Goal: Task Accomplishment & Management: Manage account settings

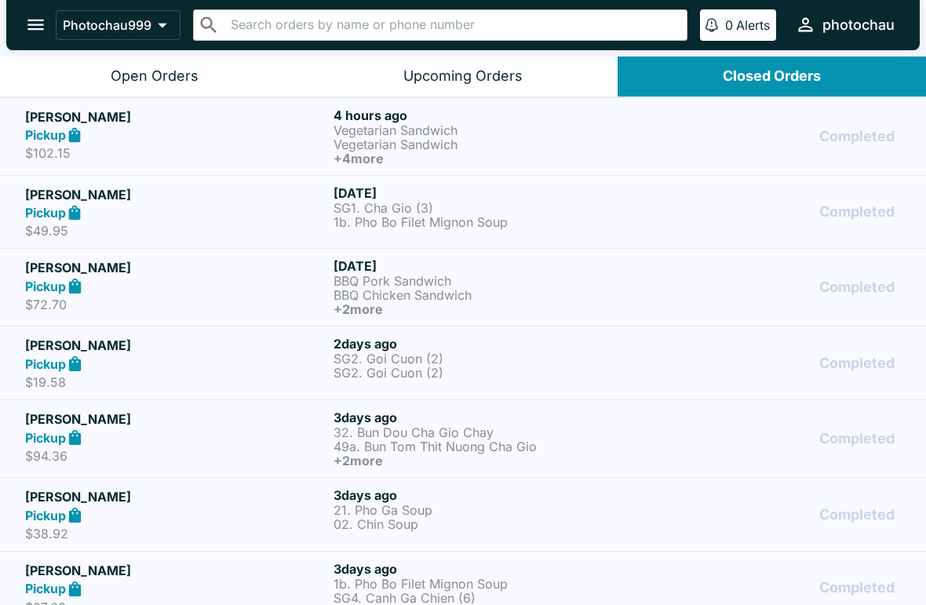
click at [156, 61] on button "Open Orders" at bounding box center [154, 77] width 308 height 40
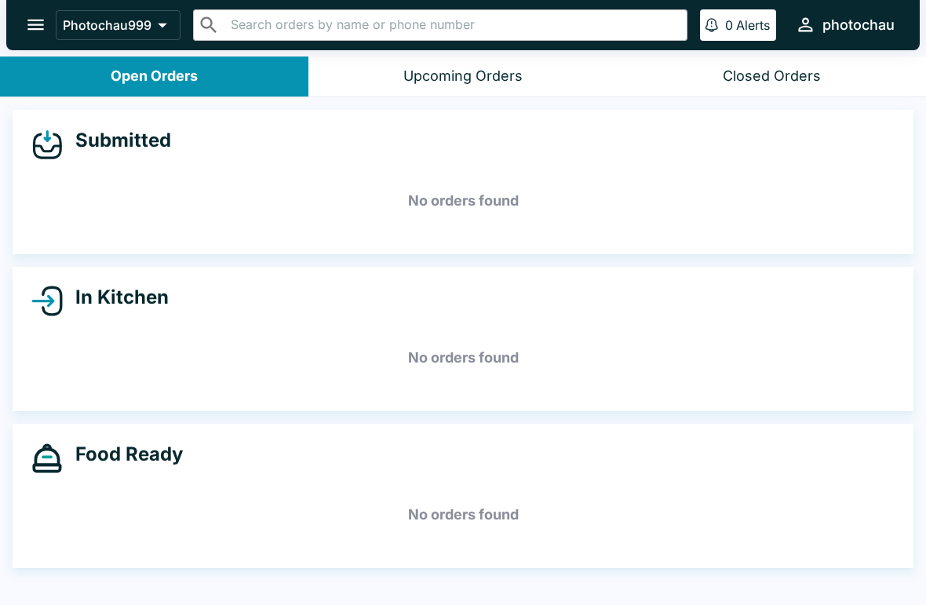
click at [876, 260] on div "Submitted No orders found In Kitchen No orders found Food Ready No orders found" at bounding box center [463, 352] width 926 height 511
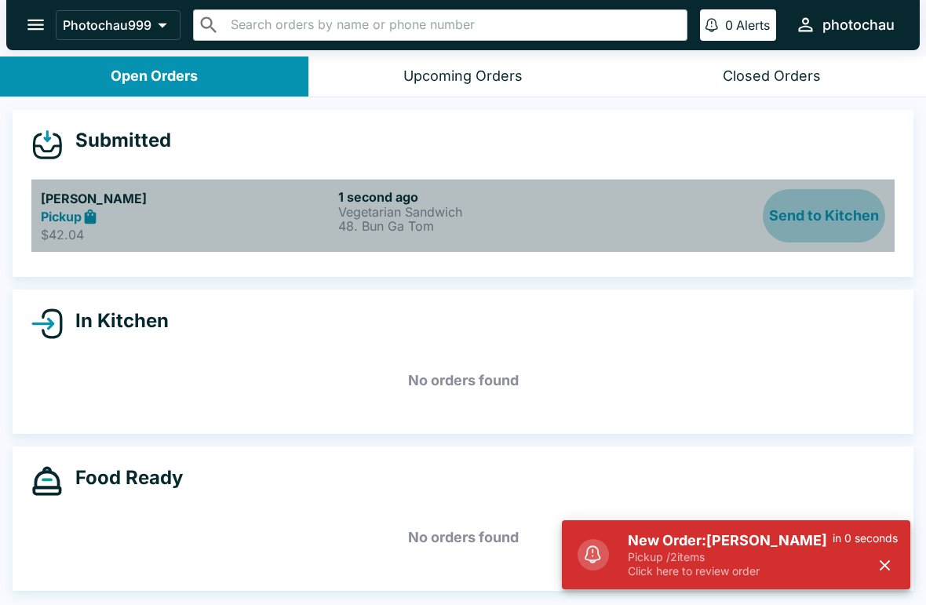
click at [834, 217] on button "Send to Kitchen" at bounding box center [824, 216] width 122 height 54
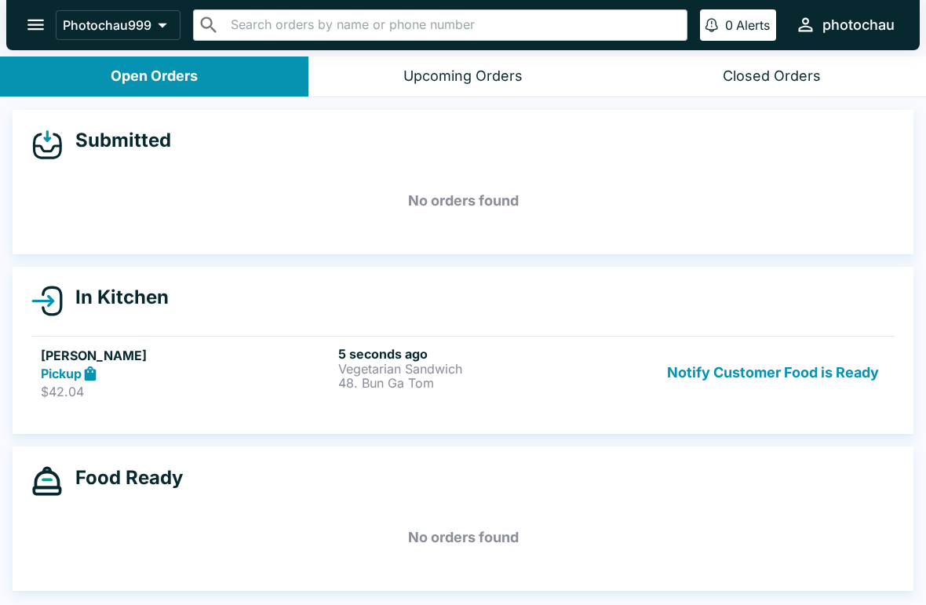
click at [783, 378] on button "Notify Customer Food is Ready" at bounding box center [773, 373] width 225 height 54
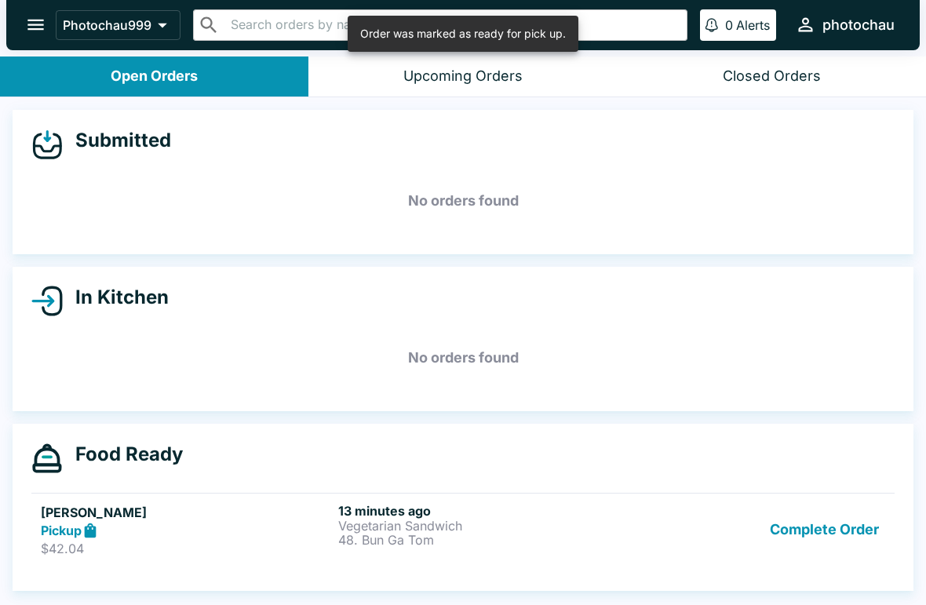
scroll to position [2, 0]
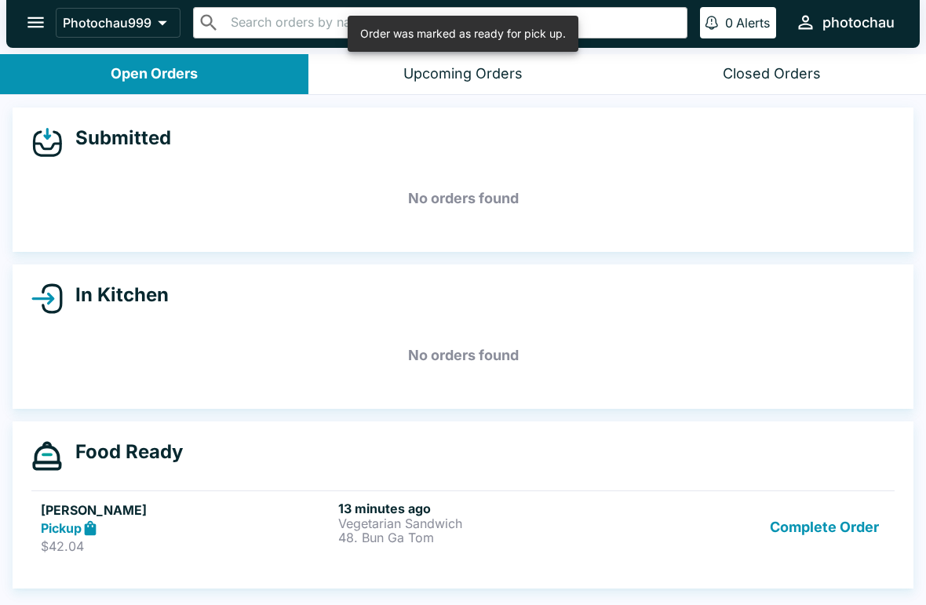
click at [836, 529] on button "Complete Order" at bounding box center [825, 528] width 122 height 54
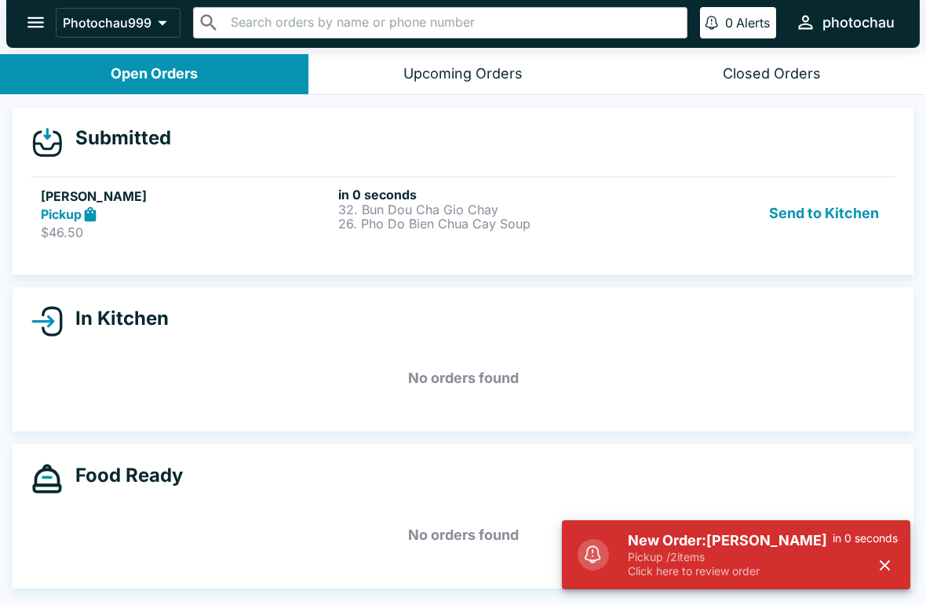
click at [819, 220] on button "Send to Kitchen" at bounding box center [824, 214] width 122 height 54
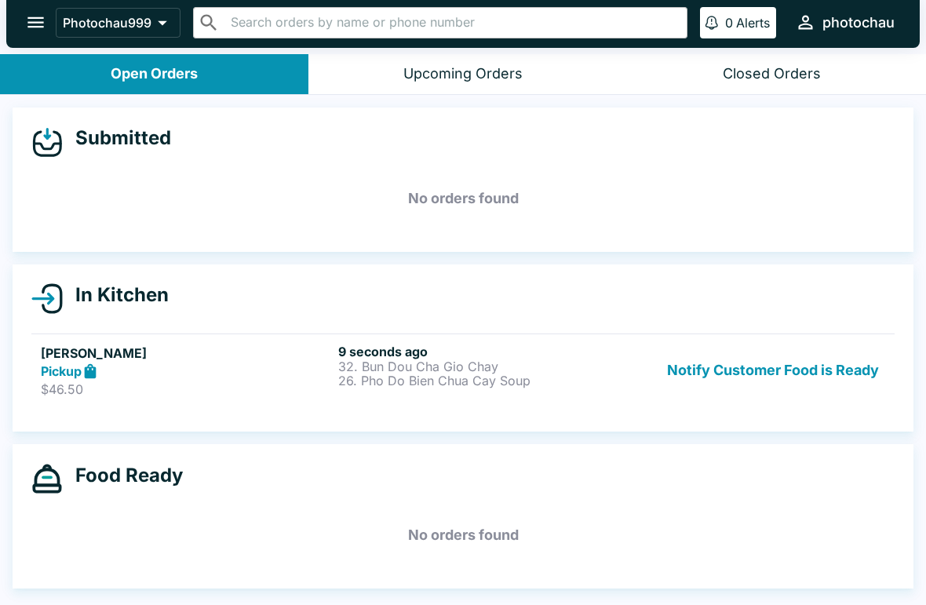
click at [417, 400] on link "[PERSON_NAME] Pickup $46.50 9 seconds ago 32. Bun Dou Cha Gio Chay 26. Pho Do B…" at bounding box center [462, 371] width 863 height 74
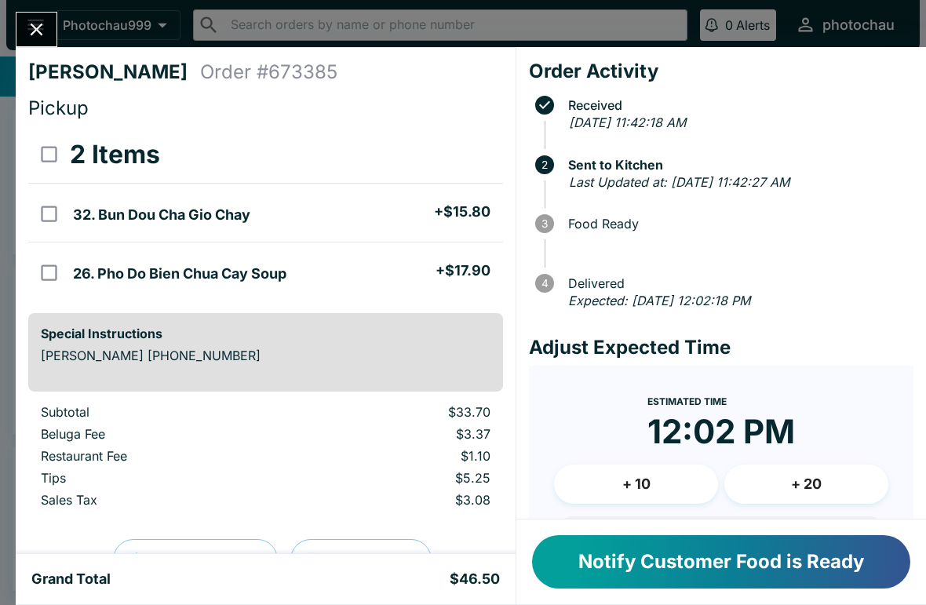
click at [37, 23] on icon "Close" at bounding box center [36, 29] width 21 height 21
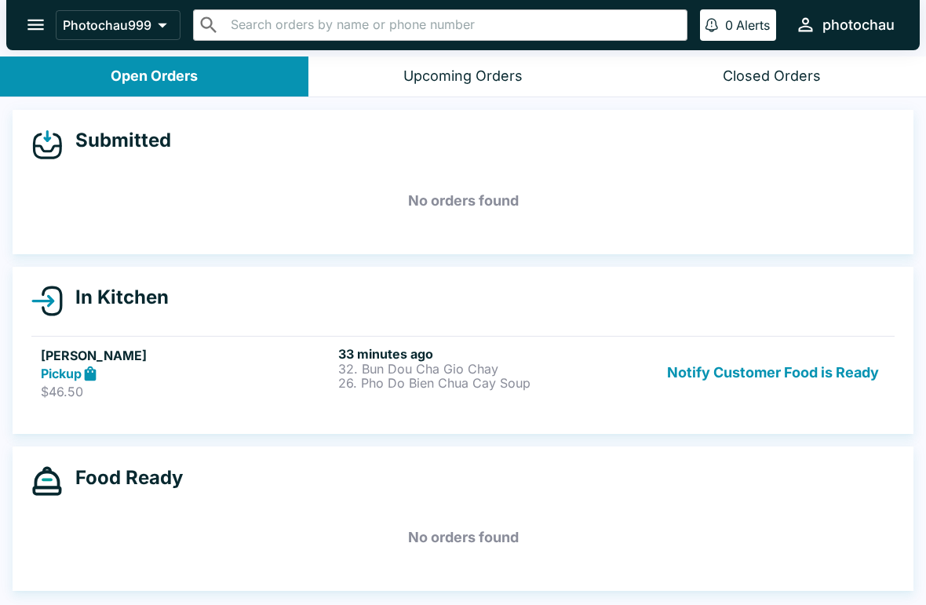
click at [725, 357] on button "Notify Customer Food is Ready" at bounding box center [773, 373] width 225 height 54
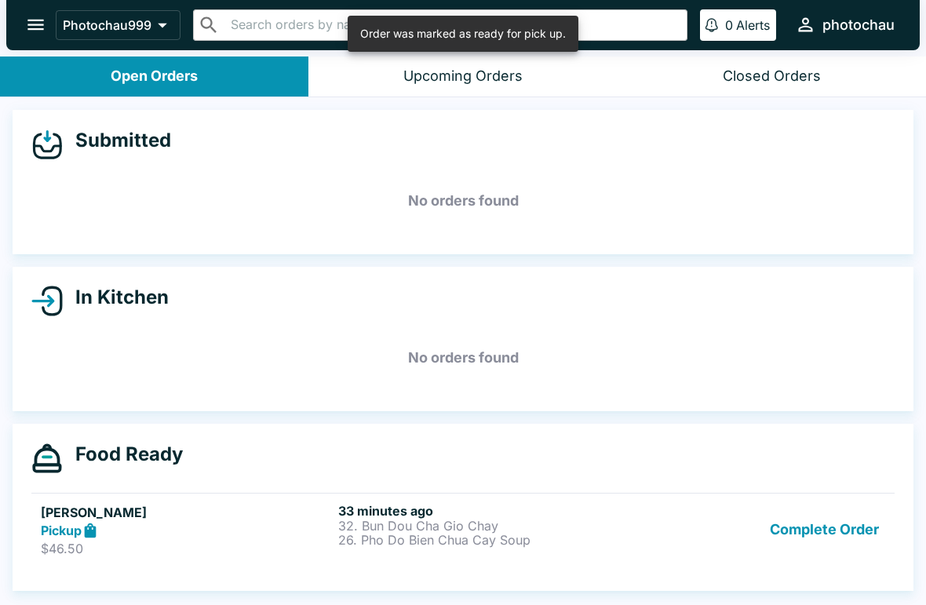
click at [794, 531] on button "Complete Order" at bounding box center [825, 530] width 122 height 54
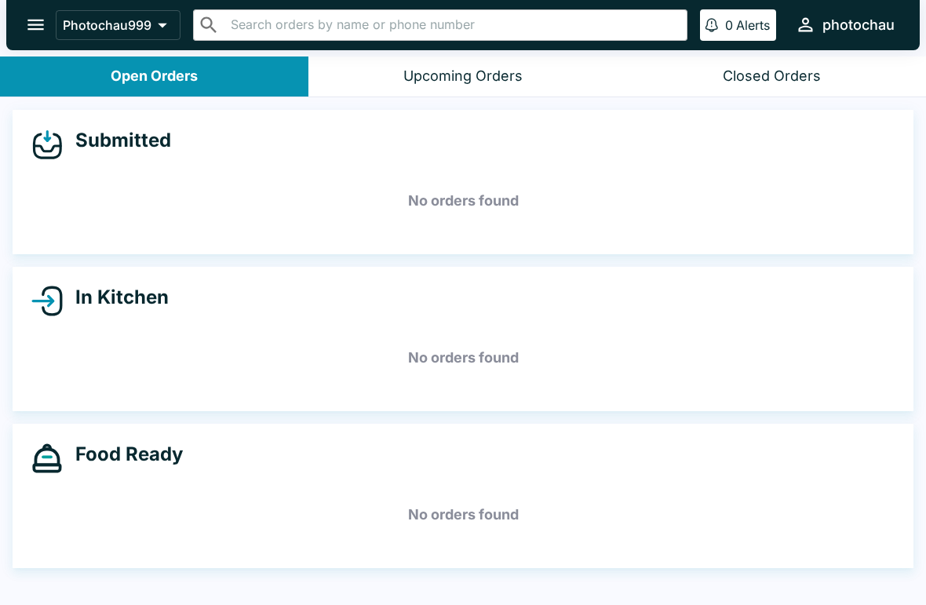
click at [430, 34] on input "text" at bounding box center [453, 25] width 454 height 22
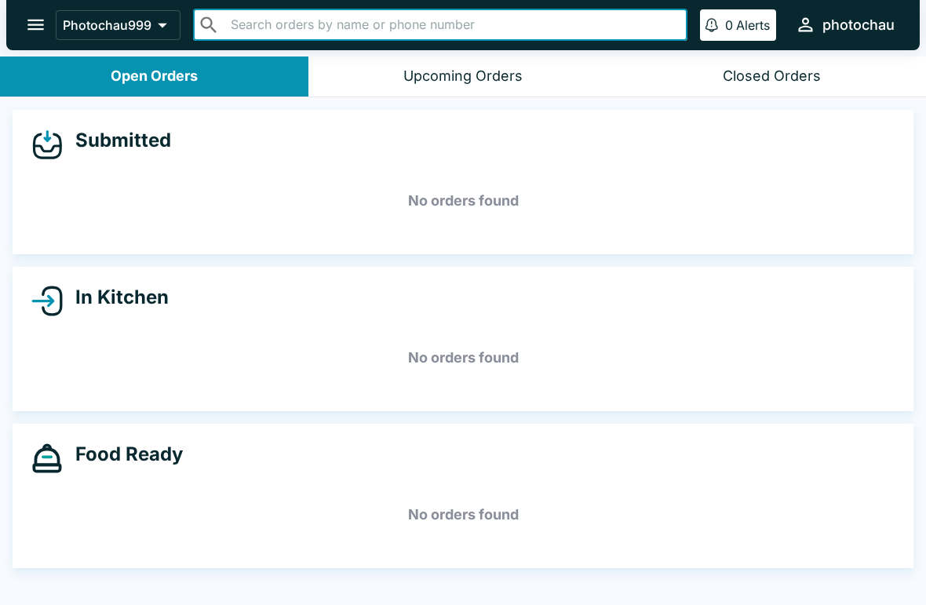
click at [177, 209] on h5 "No orders found" at bounding box center [462, 201] width 863 height 57
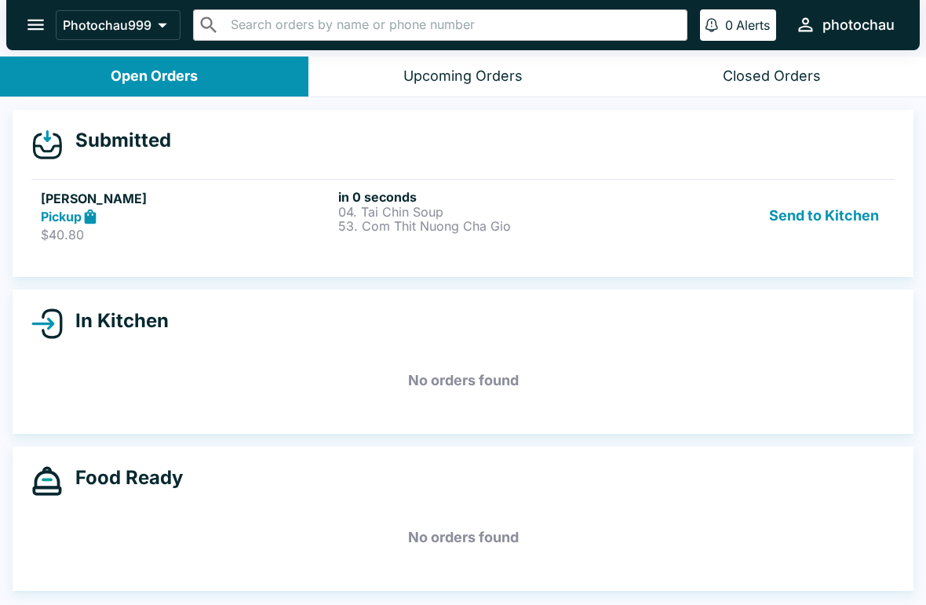
click at [807, 215] on button "Send to Kitchen" at bounding box center [824, 216] width 122 height 54
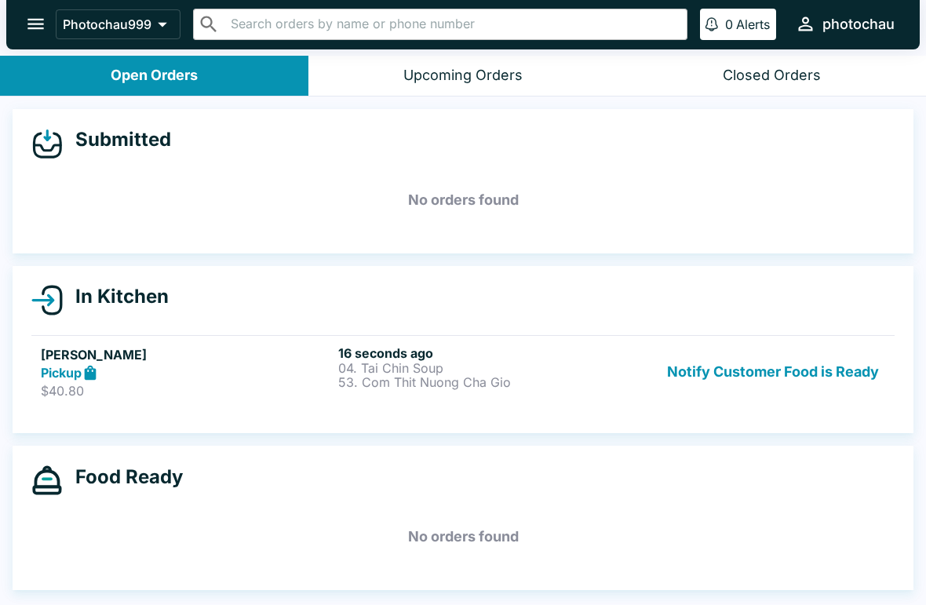
click at [696, 378] on button "Notify Customer Food is Ready" at bounding box center [773, 373] width 225 height 54
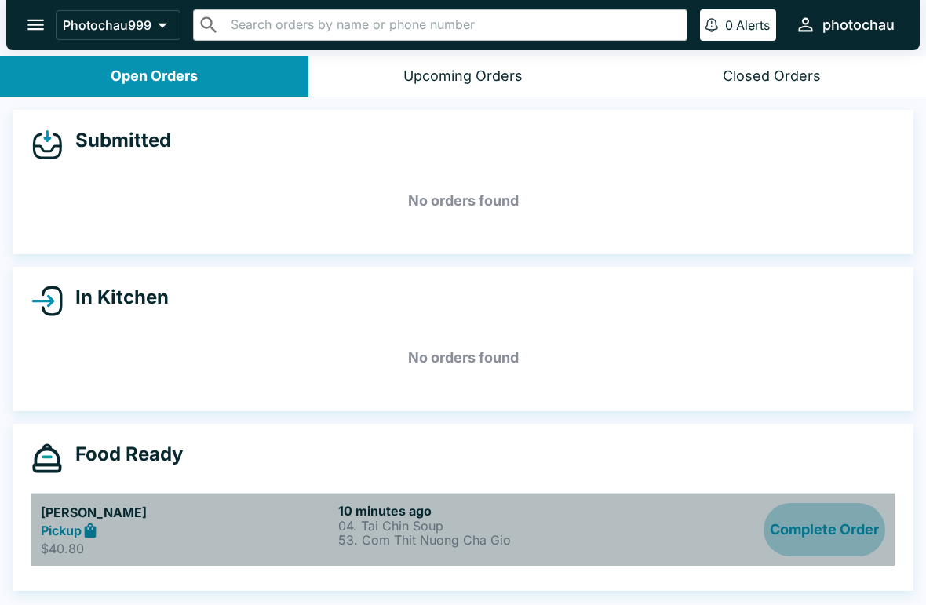
click at [805, 532] on button "Complete Order" at bounding box center [825, 530] width 122 height 54
